Goal: Transaction & Acquisition: Purchase product/service

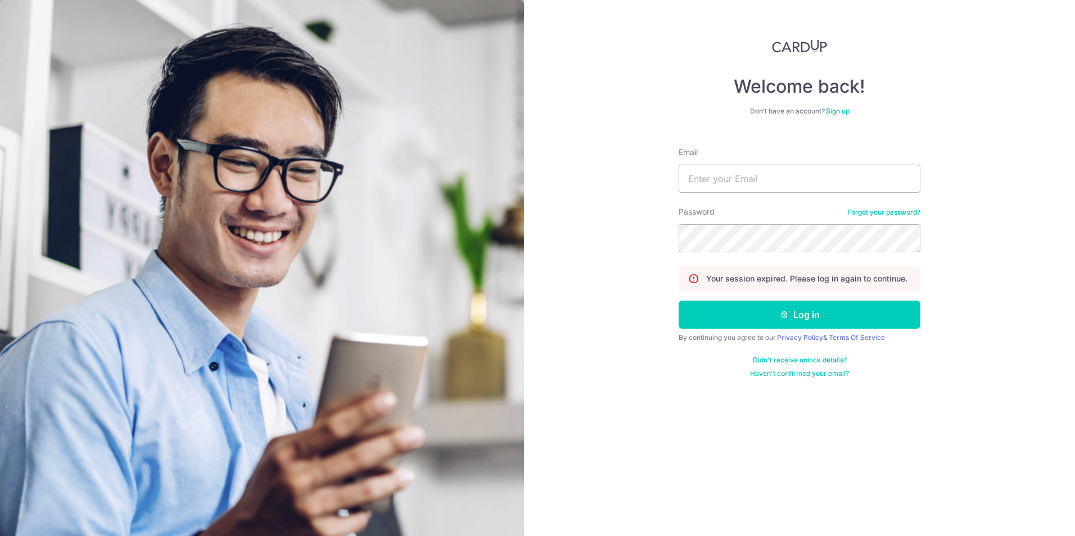
type input "l"
type input "[EMAIL_ADDRESS][PERSON_NAME][DOMAIN_NAME]"
click at [679, 301] on button "Log in" at bounding box center [800, 315] width 242 height 28
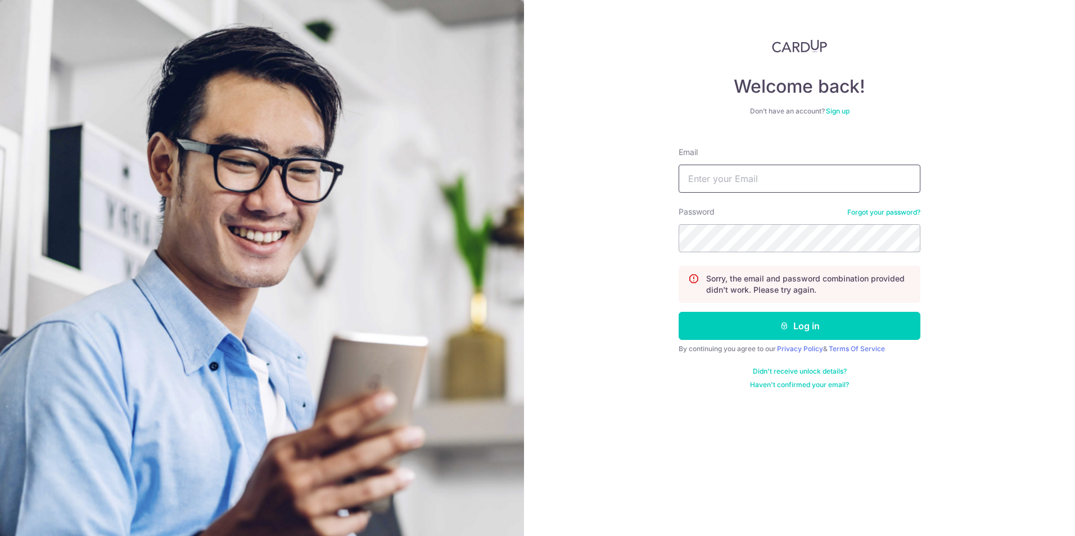
click at [766, 182] on input "Email" at bounding box center [800, 179] width 242 height 28
type input "loke.malcolm@gmail.com"
click at [679, 312] on button "Log in" at bounding box center [800, 326] width 242 height 28
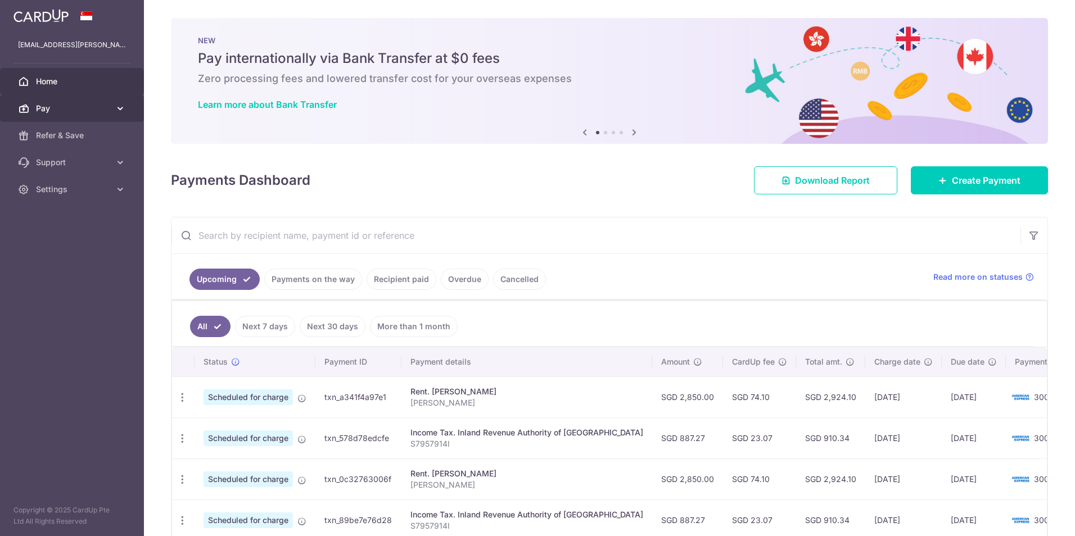
click at [75, 111] on span "Pay" at bounding box center [73, 108] width 74 height 11
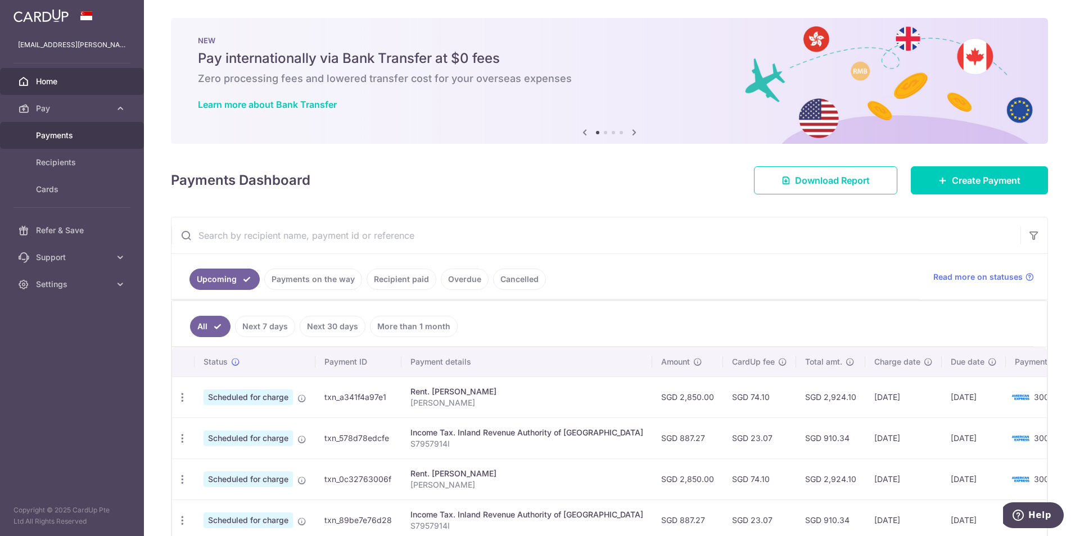
click at [79, 143] on link "Payments" at bounding box center [72, 135] width 144 height 27
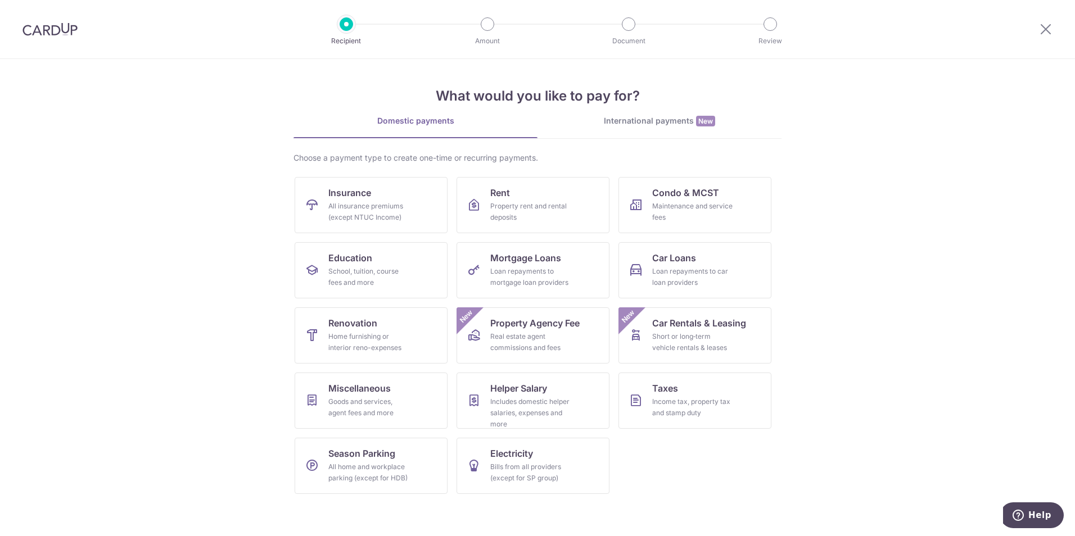
click at [658, 128] on link "International payments New" at bounding box center [659, 126] width 244 height 23
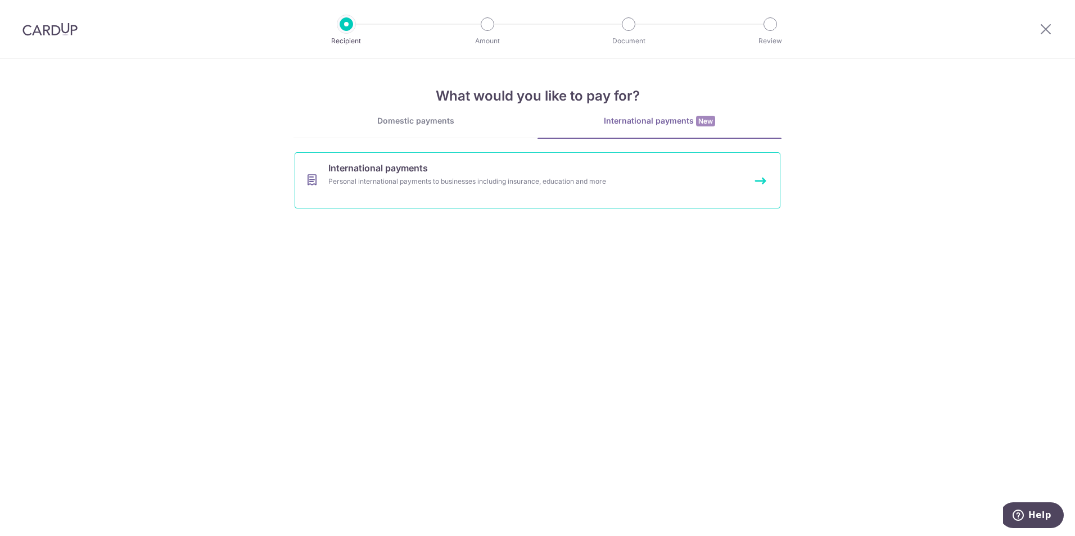
click at [447, 187] on link "International payments Personal international payments to businesses including …" at bounding box center [538, 180] width 486 height 56
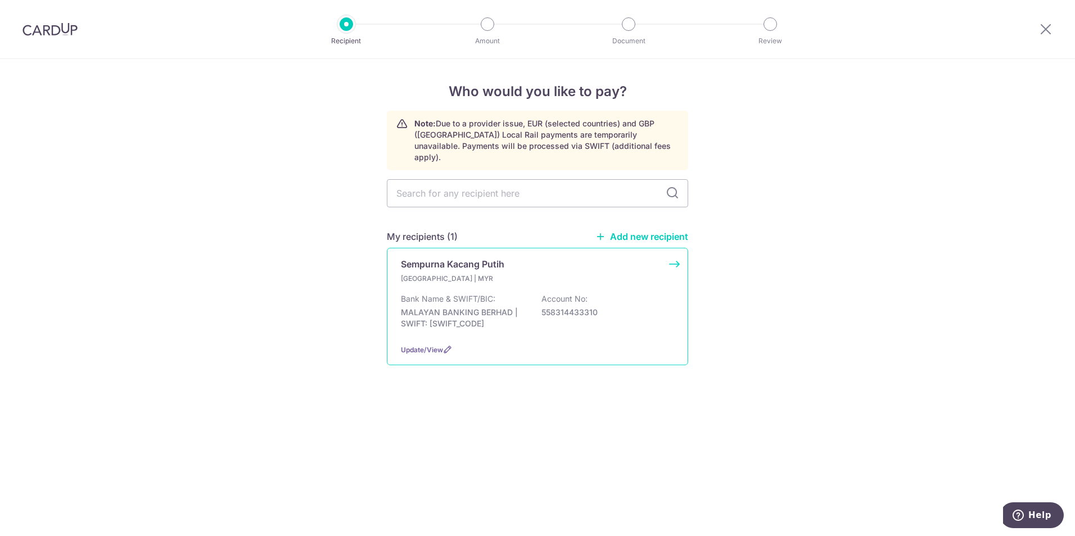
click at [505, 274] on div "Malaysia | MYR Bank Name & SWIFT/BIC: MALAYAN BANKING BERHAD | SWIFT: MBBEMYKLP…" at bounding box center [537, 304] width 273 height 62
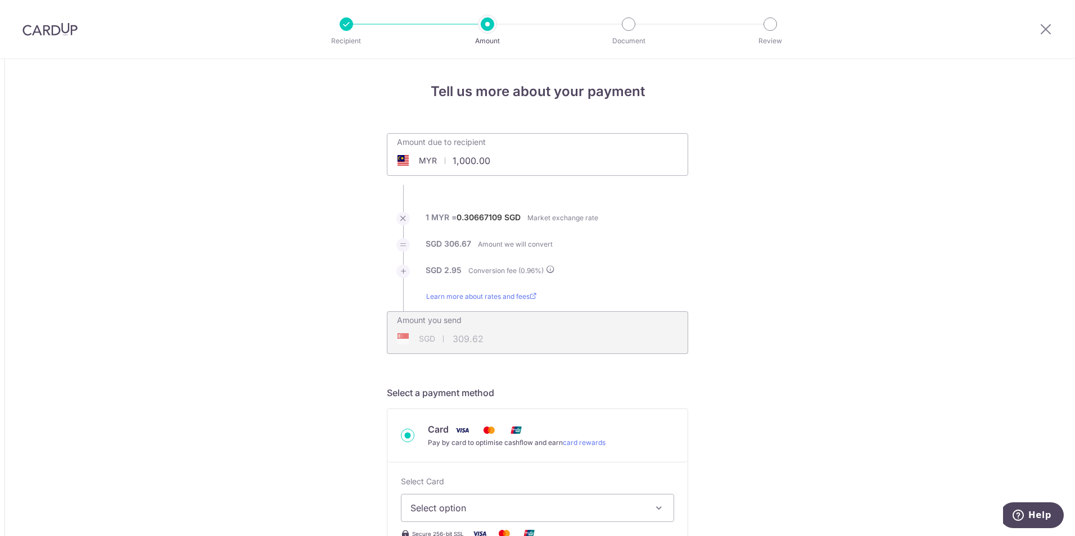
click at [475, 155] on input "1,000.00" at bounding box center [474, 161] width 174 height 26
drag, startPoint x: 487, startPoint y: 157, endPoint x: 403, endPoint y: 153, distance: 83.8
click at [405, 162] on div "MYR 1,000.00 1000" at bounding box center [474, 161] width 174 height 26
drag, startPoint x: 746, startPoint y: 275, endPoint x: 703, endPoint y: 282, distance: 43.8
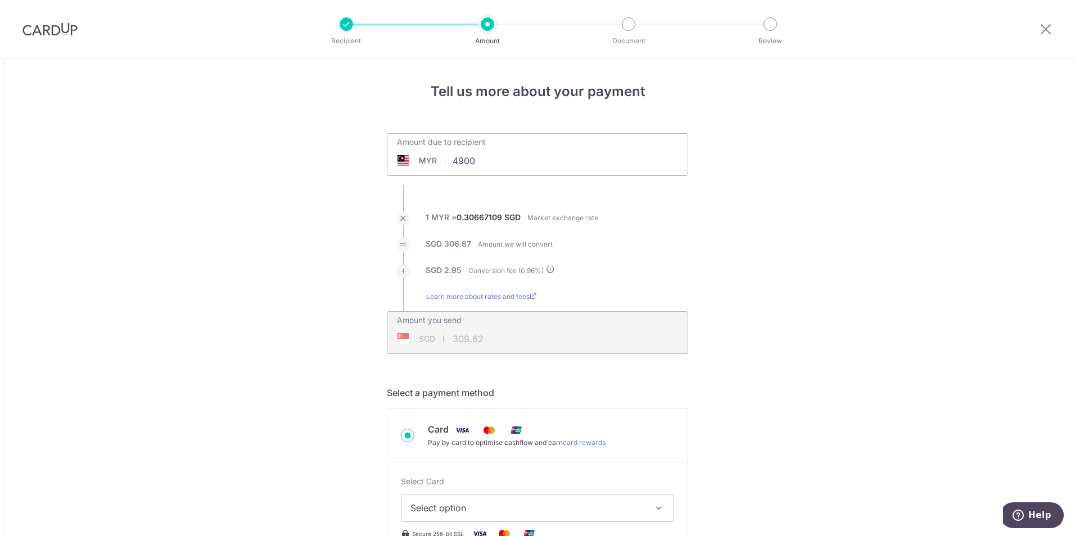
type input "4,900.00"
type input "1,517.13"
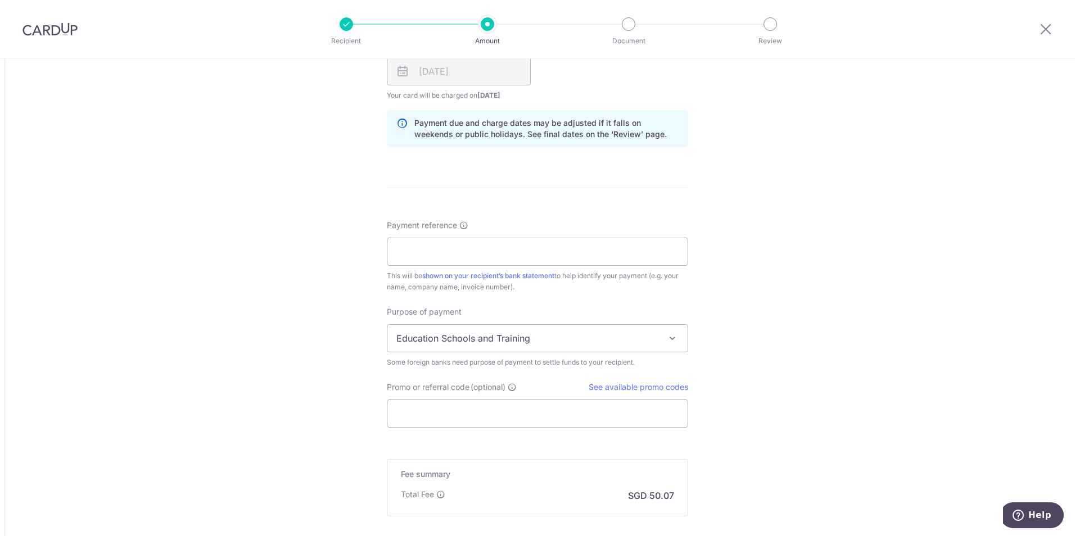
scroll to position [731, 0]
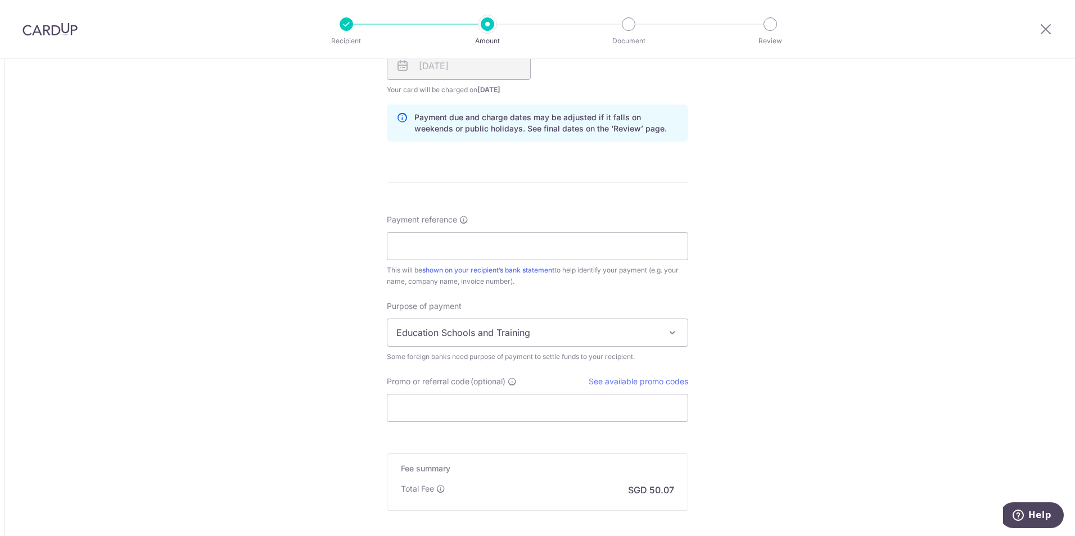
click at [632, 262] on div "Payment reference This will be shown on your recipient’s bank statement to help…" at bounding box center [537, 250] width 301 height 73
click at [552, 256] on input "Payment reference" at bounding box center [537, 246] width 301 height 28
type input "loke"
click at [550, 340] on span "Education Schools and Training" at bounding box center [537, 332] width 300 height 27
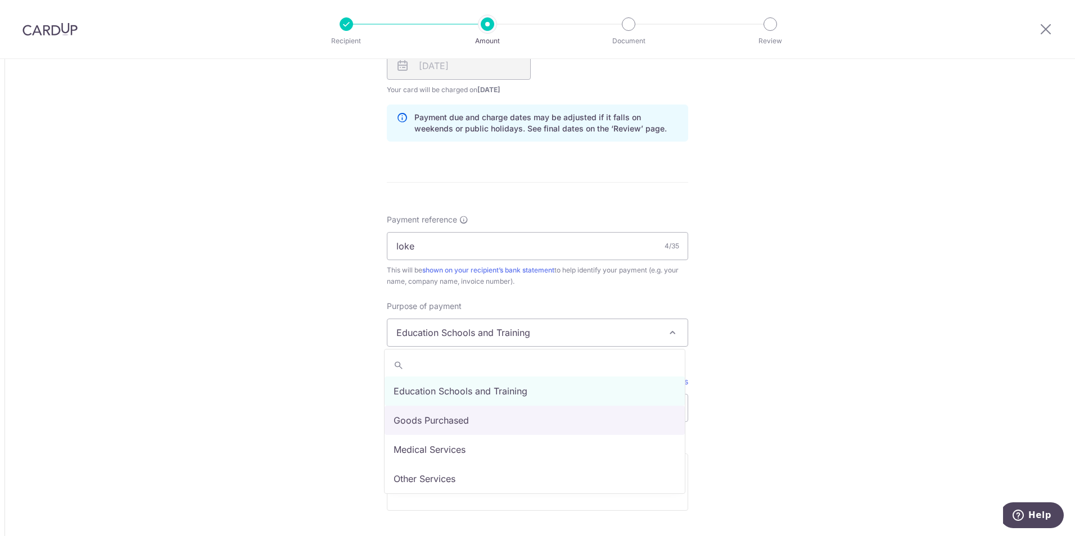
select select "Goods Purchased"
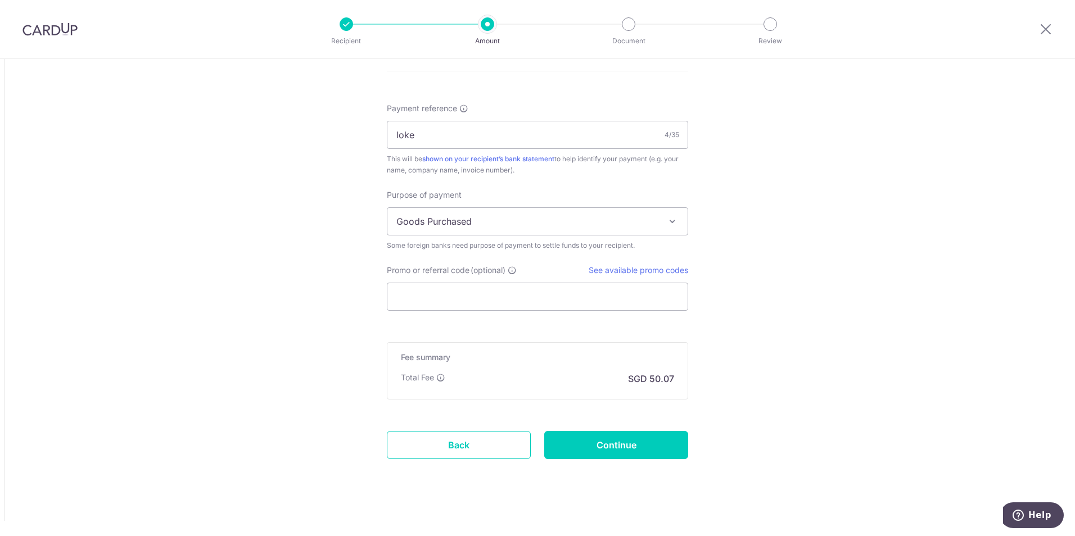
scroll to position [843, 0]
click at [627, 454] on input "Continue" at bounding box center [616, 444] width 144 height 28
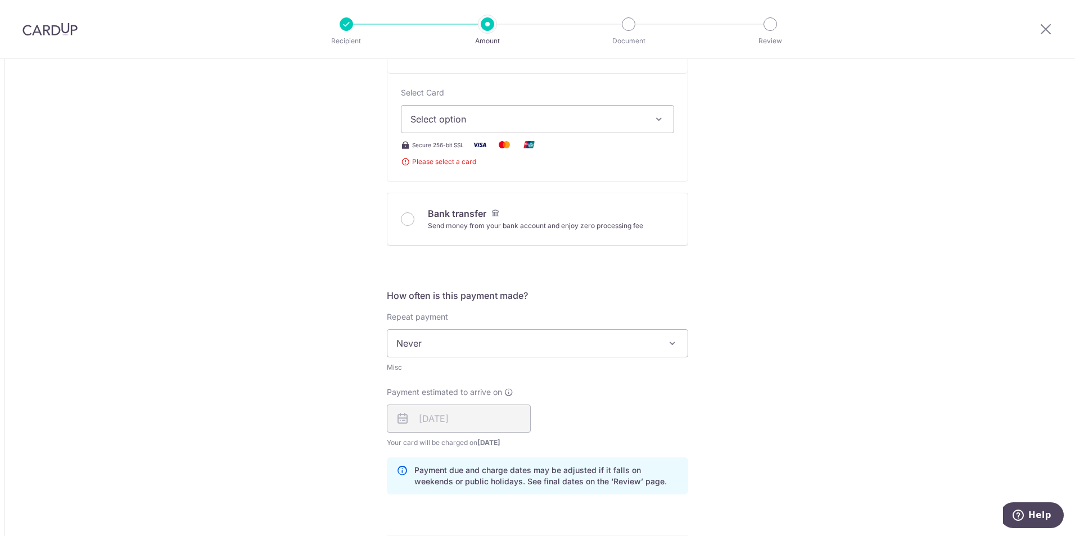
scroll to position [374, 0]
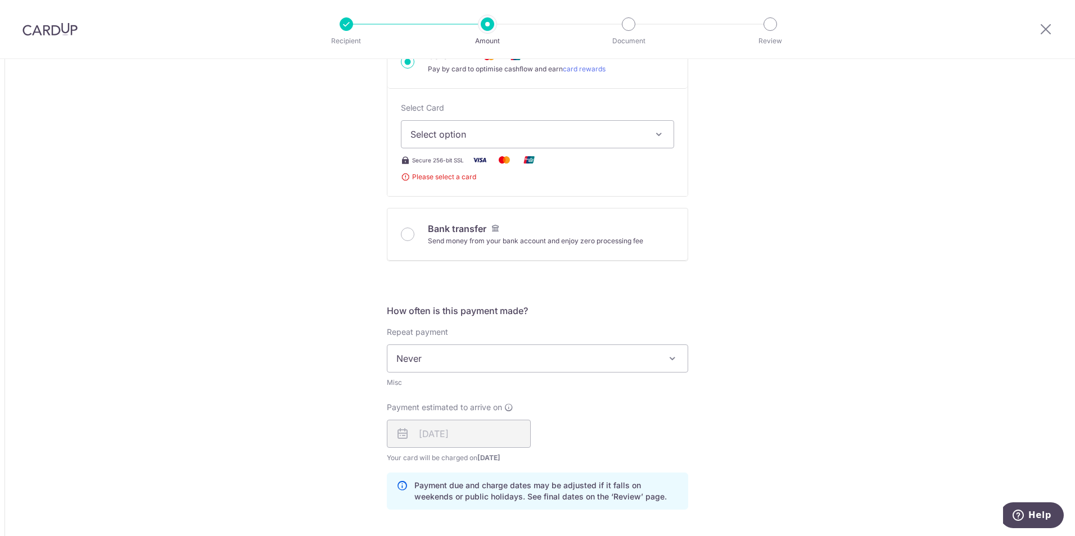
click at [498, 131] on span "Select option" at bounding box center [527, 134] width 234 height 13
drag, startPoint x: 498, startPoint y: 241, endPoint x: 762, endPoint y: 263, distance: 265.7
click at [497, 241] on span "**** 6160" at bounding box center [537, 241] width 254 height 13
type input "4,900.00"
type input "1,517.12"
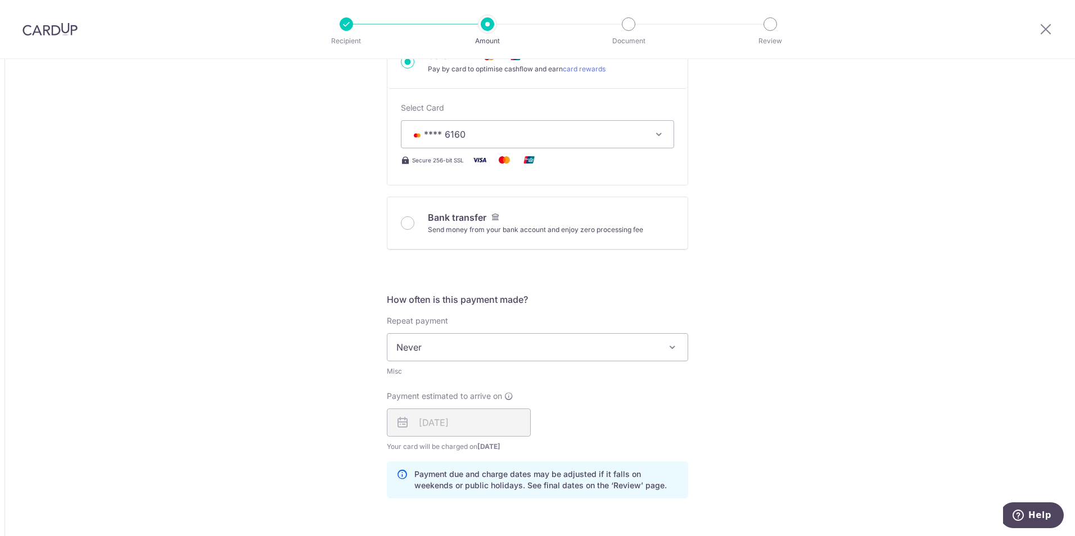
click at [774, 266] on div "Tell us more about your payment Amount due to recipient MYR 4,900.00 4900 1 MYR…" at bounding box center [537, 348] width 1075 height 1327
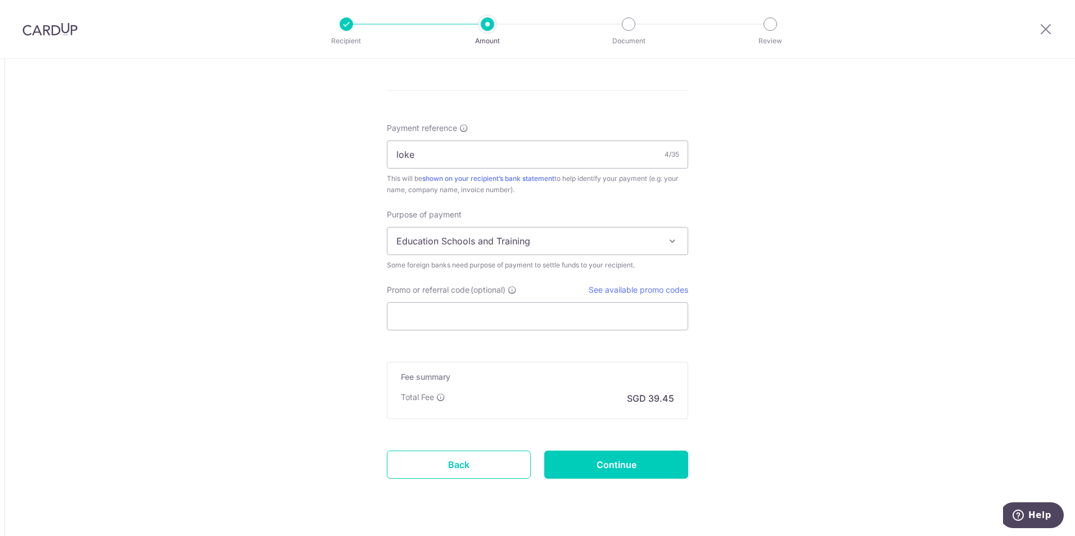
scroll to position [824, 0]
click at [586, 237] on span "Education Schools and Training" at bounding box center [537, 240] width 300 height 27
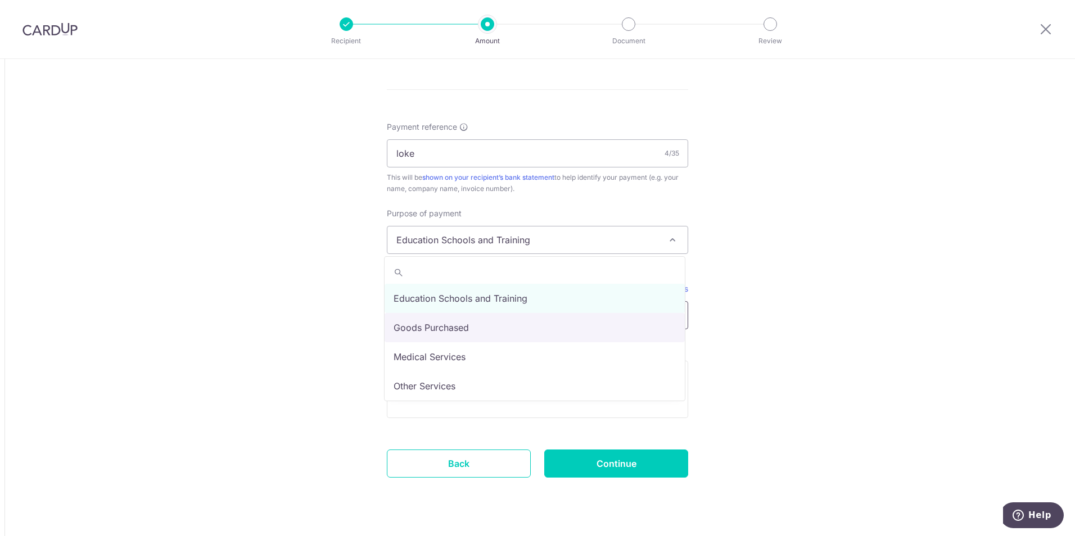
select select "Goods Purchased"
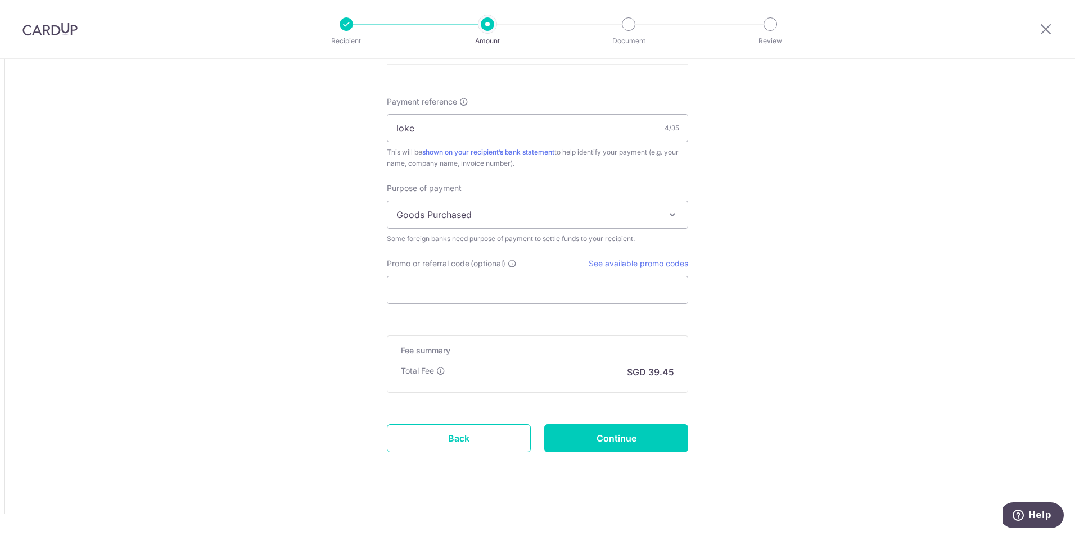
scroll to position [849, 0]
click at [630, 435] on input "Continue" at bounding box center [616, 438] width 144 height 28
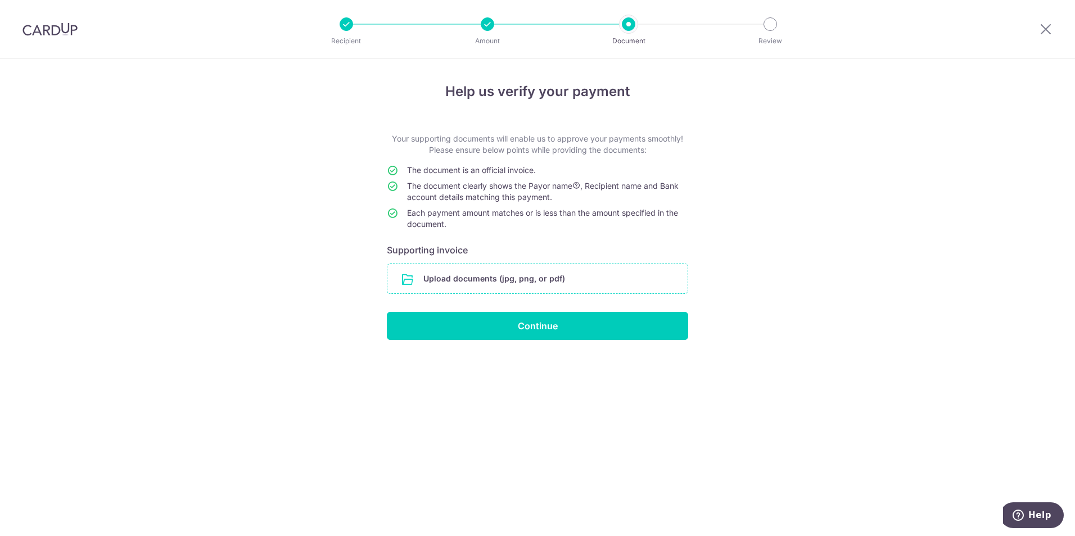
click at [544, 287] on input "file" at bounding box center [537, 278] width 300 height 29
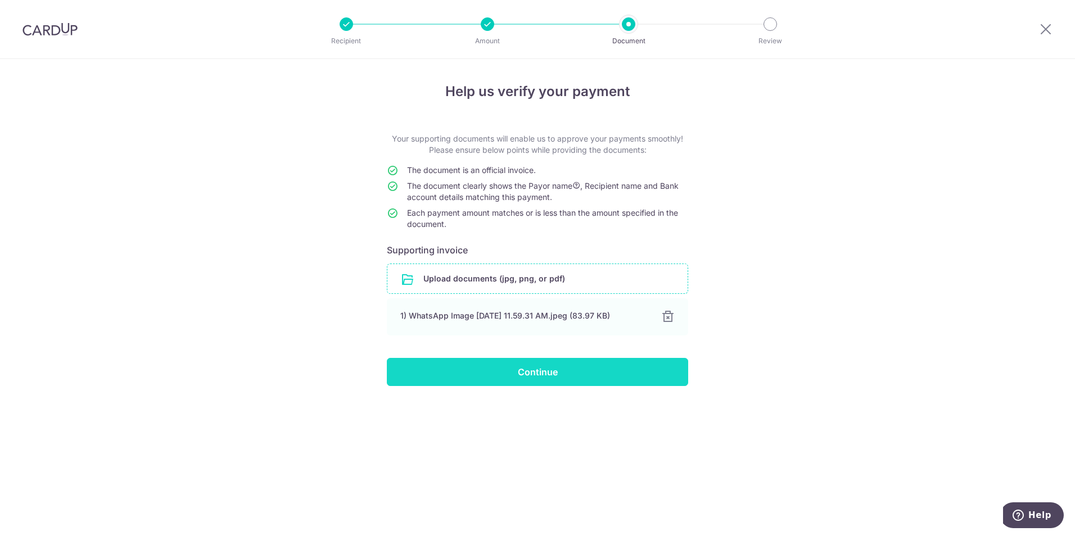
click at [548, 380] on input "Continue" at bounding box center [537, 372] width 301 height 28
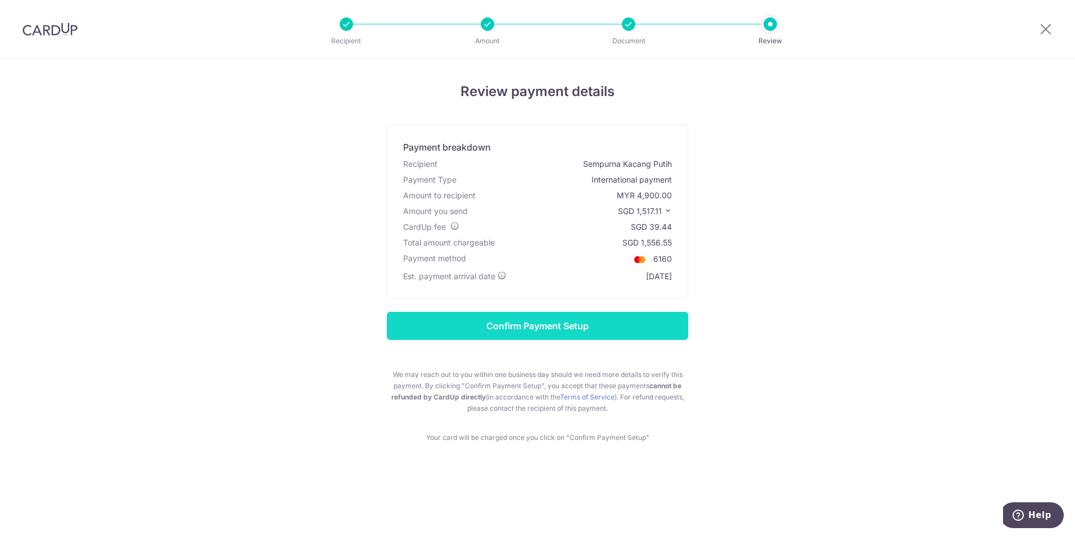
click at [535, 322] on input "Confirm Payment Setup" at bounding box center [537, 326] width 301 height 28
